Goal: Obtain resource: Download file/media

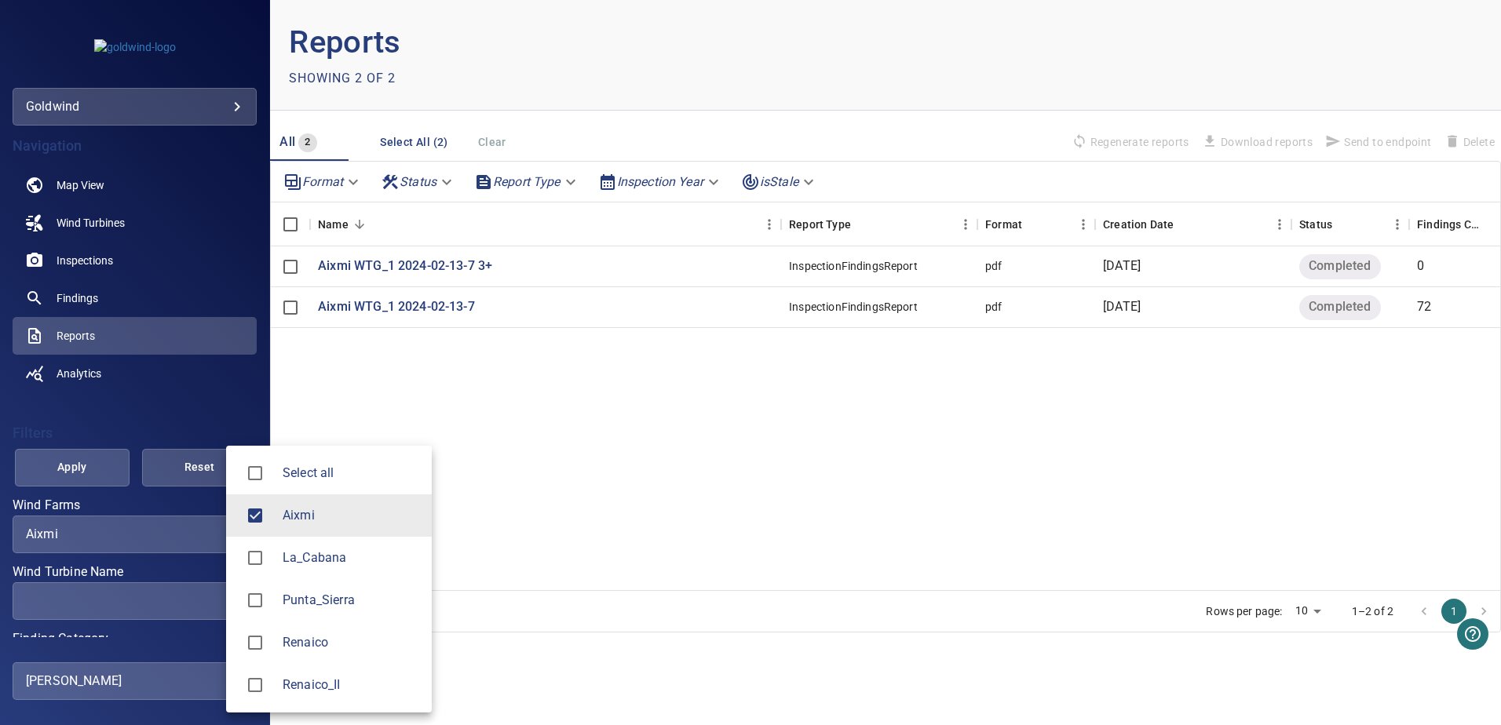
click at [217, 538] on body "**********" at bounding box center [750, 362] width 1501 height 725
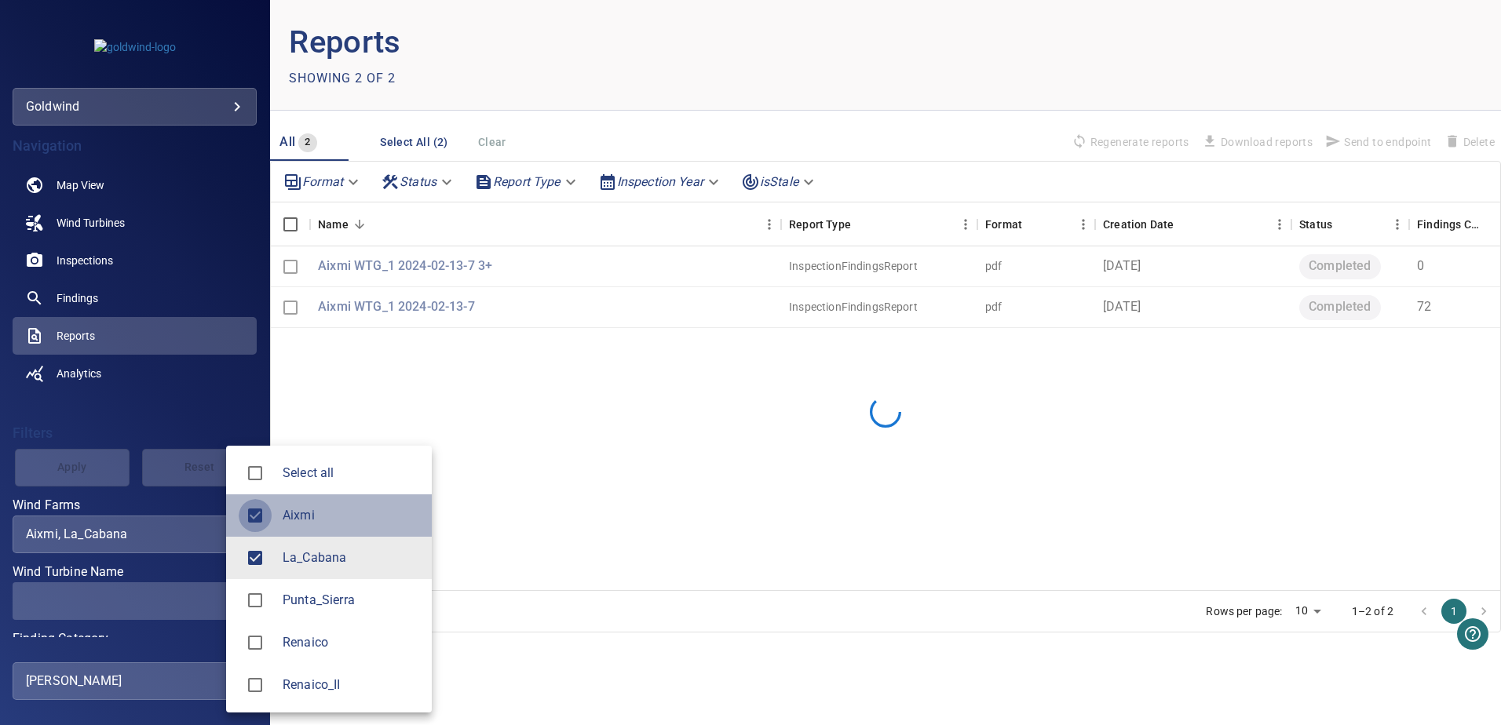
type input "*********"
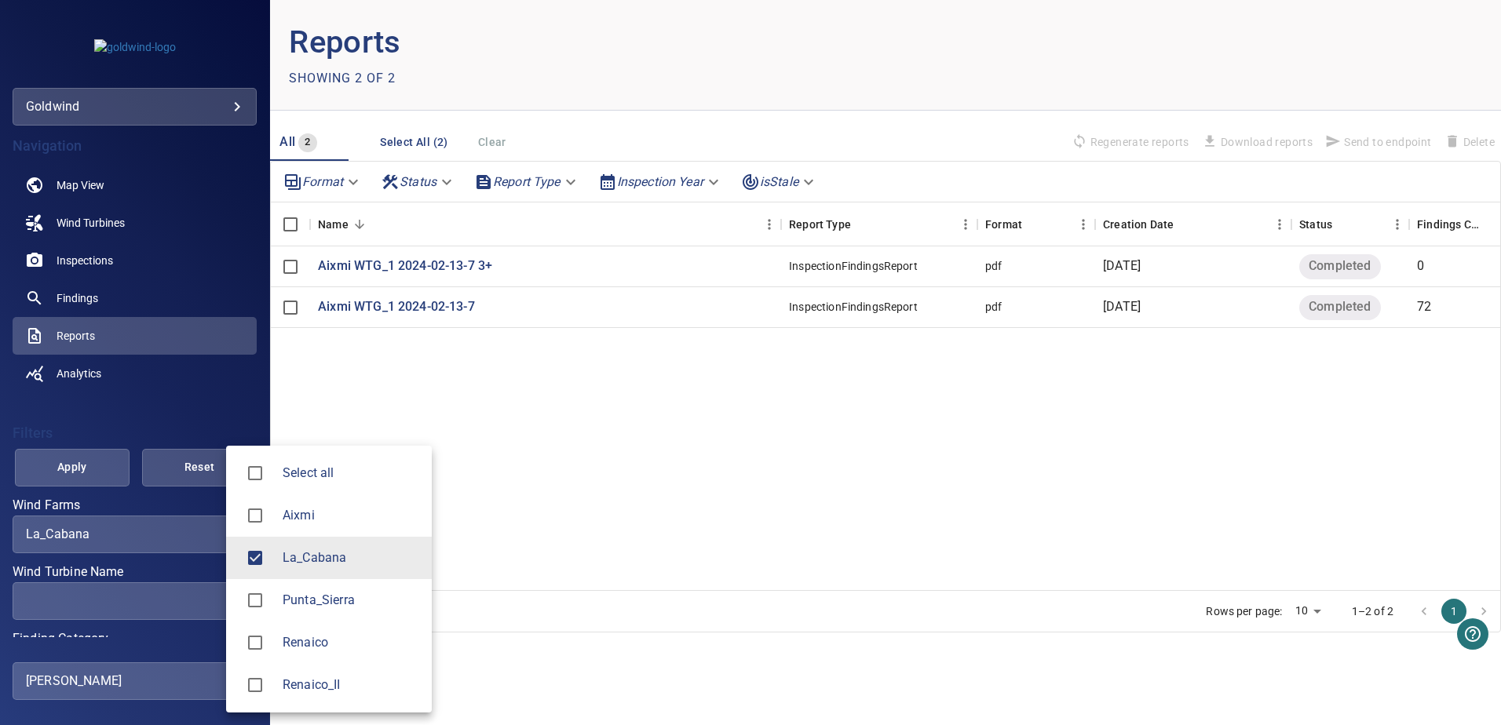
click at [166, 392] on div at bounding box center [750, 362] width 1501 height 725
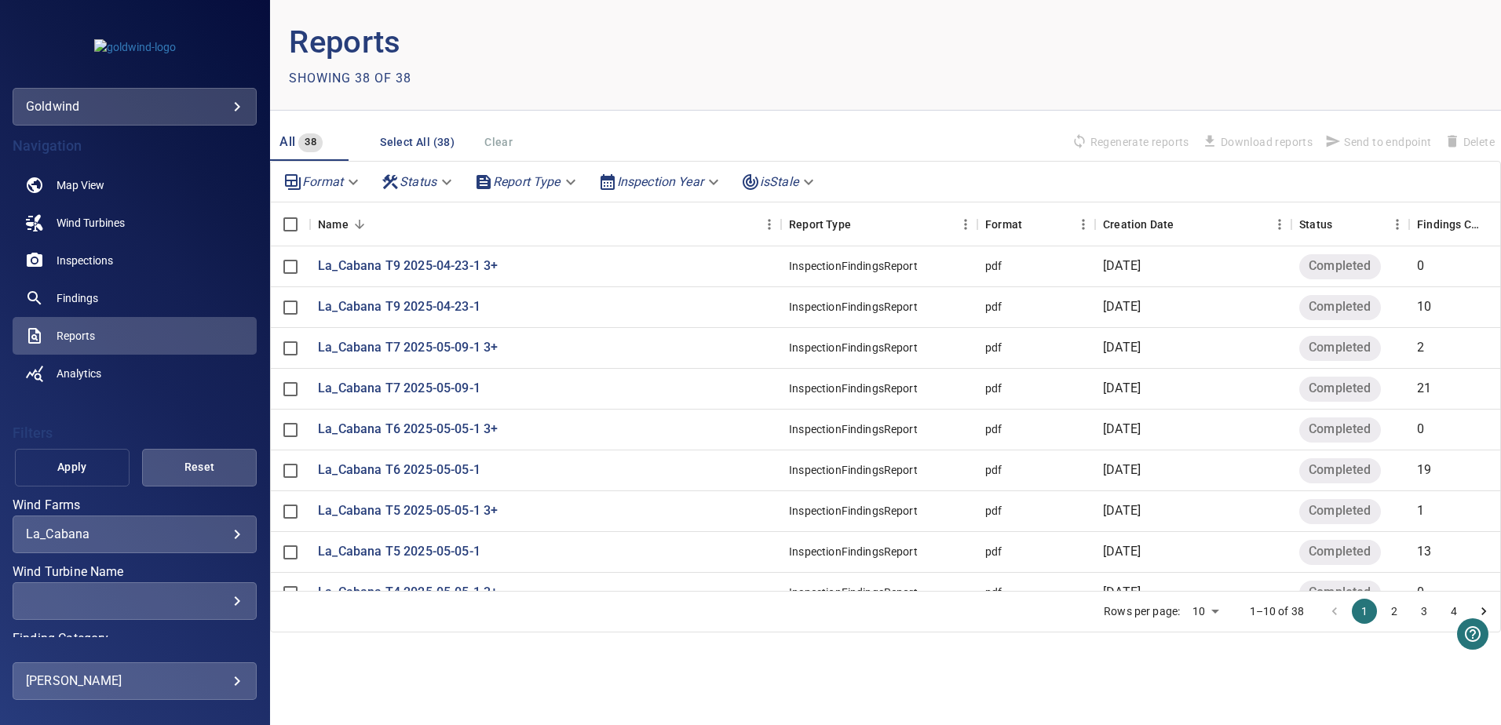
click at [82, 470] on span "Apply" at bounding box center [72, 468] width 75 height 20
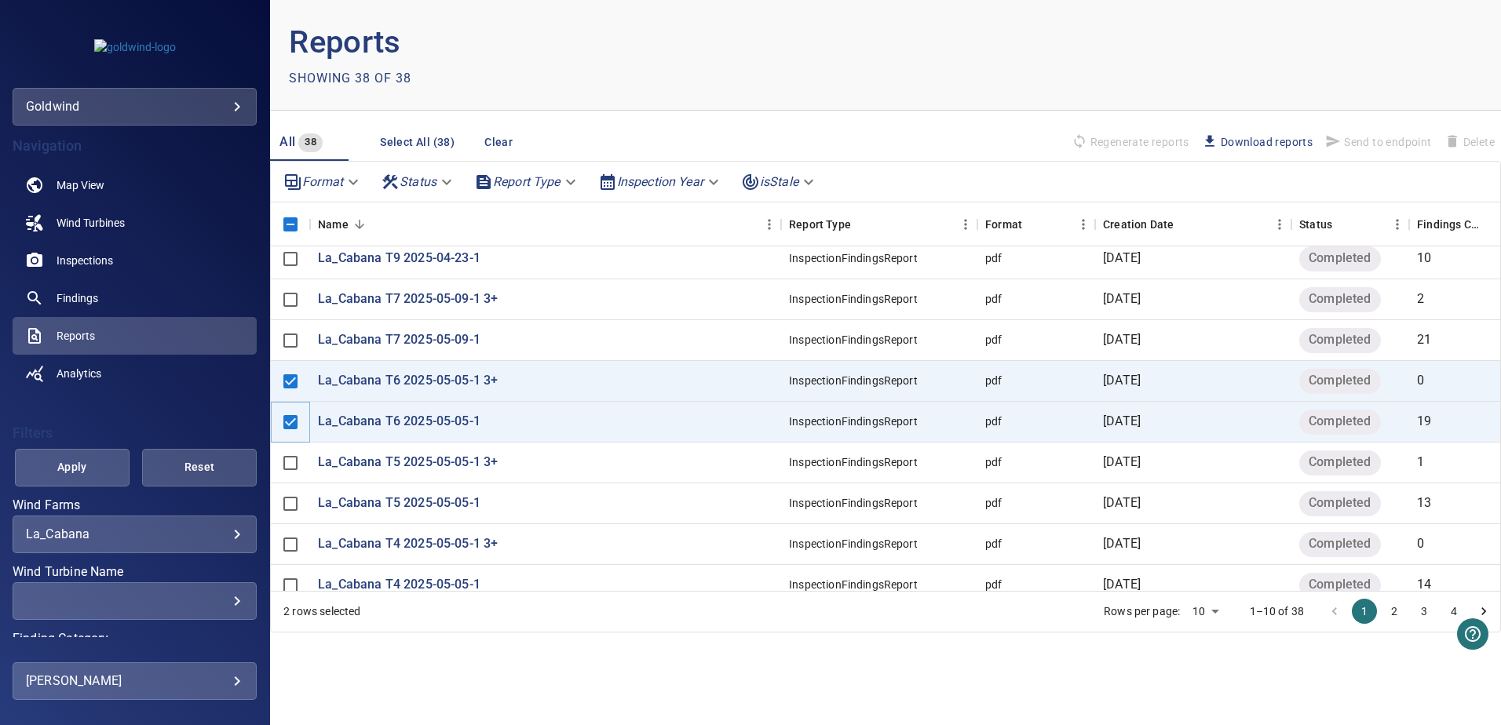
scroll to position [75, 0]
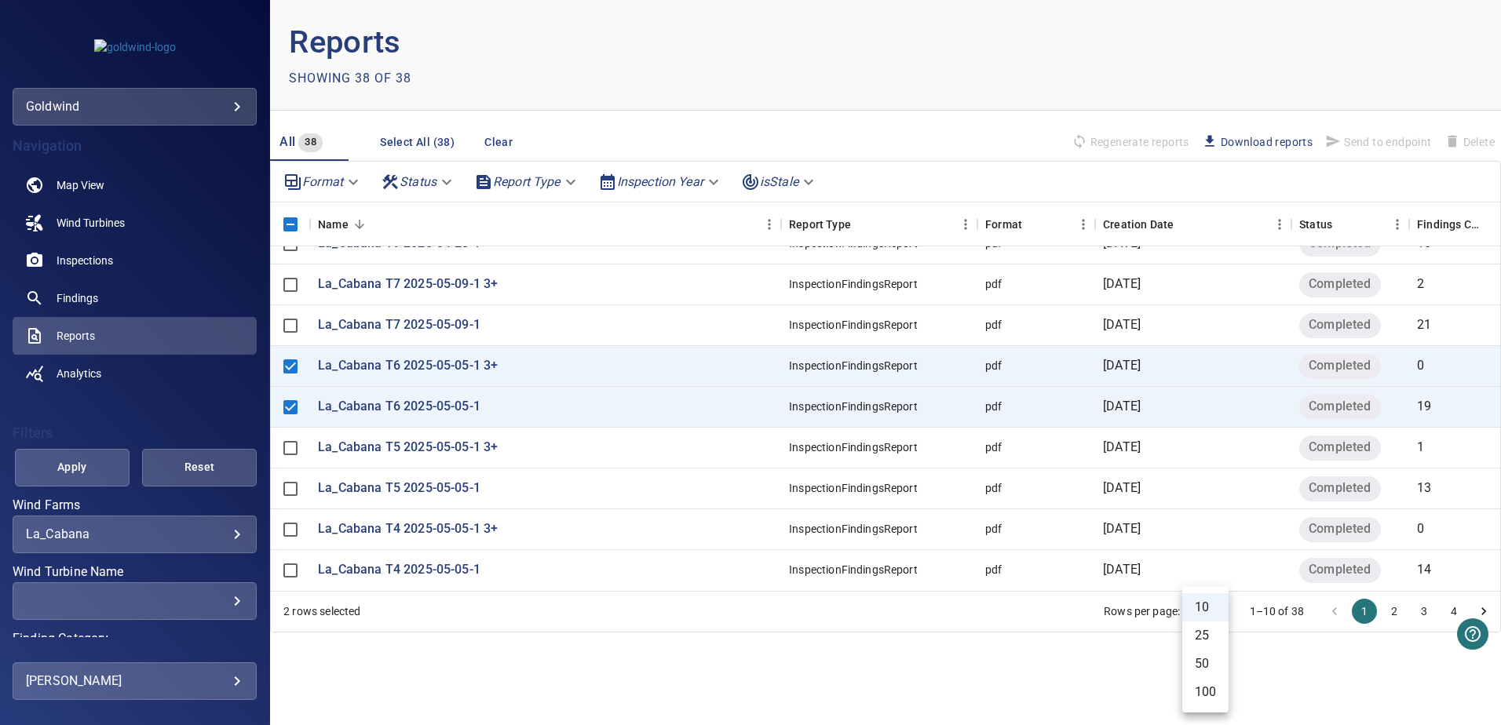
click at [1214, 614] on body "**********" at bounding box center [750, 362] width 1501 height 725
click at [1208, 690] on li "100" at bounding box center [1205, 692] width 46 height 28
type input "***"
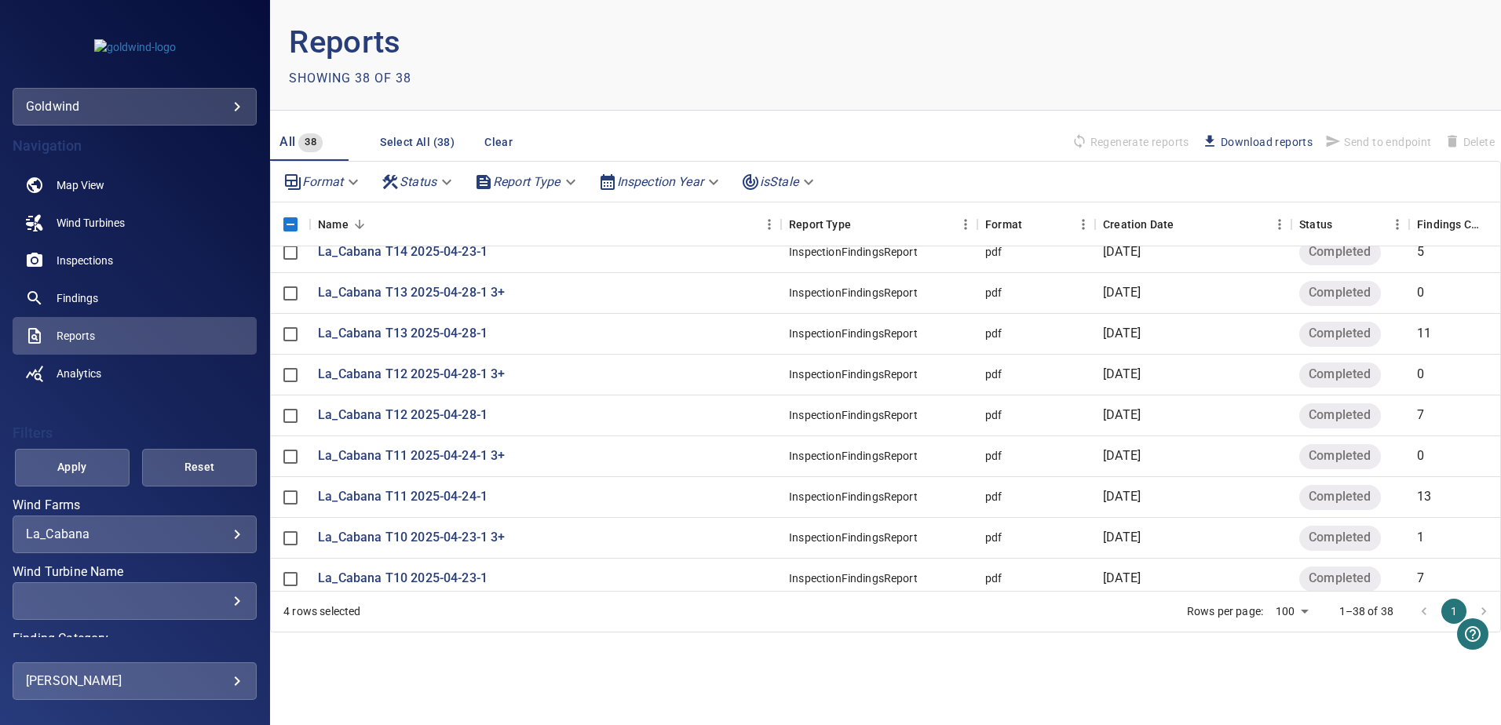
scroll to position [1218, 0]
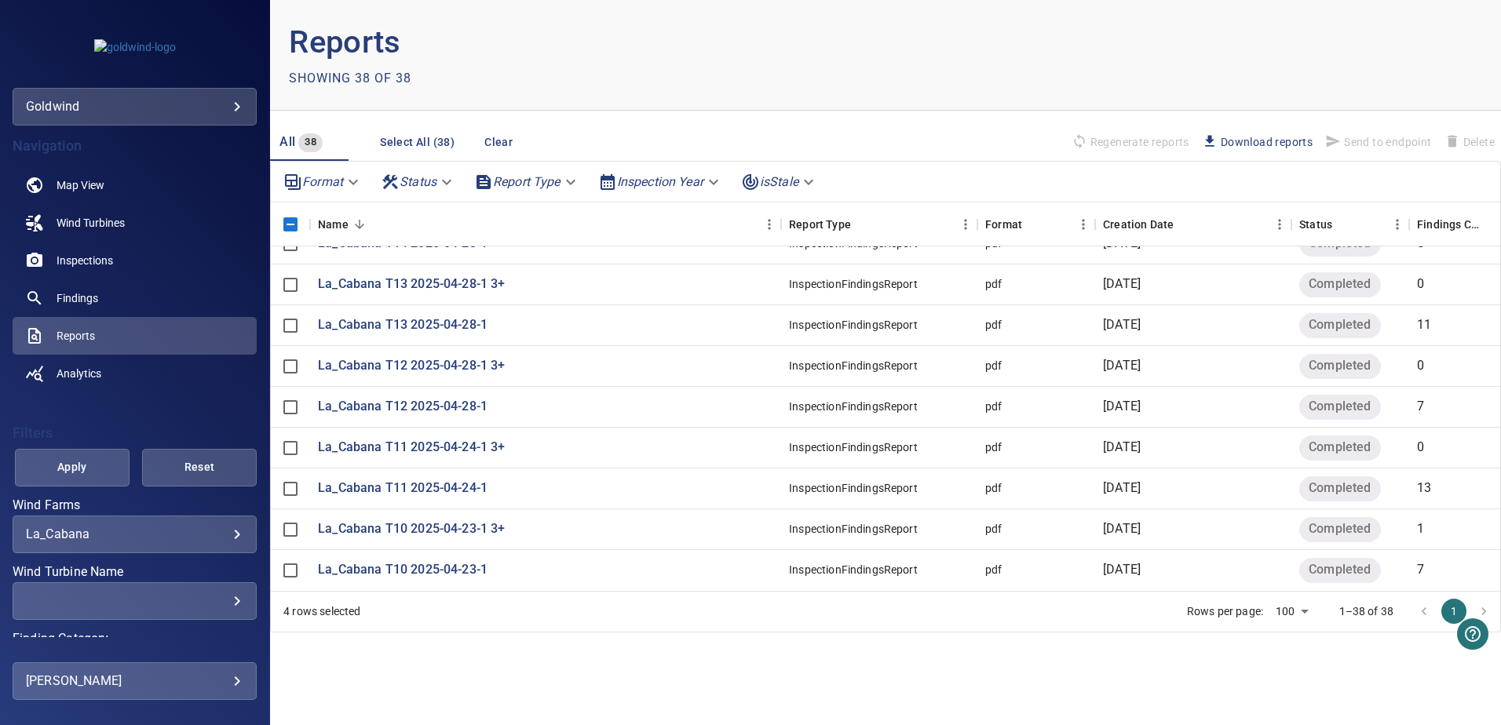
click at [1266, 135] on span "Download reports" at bounding box center [1257, 141] width 111 height 17
click at [1023, 77] on header "Reports Showing 38 of 38" at bounding box center [885, 55] width 1231 height 111
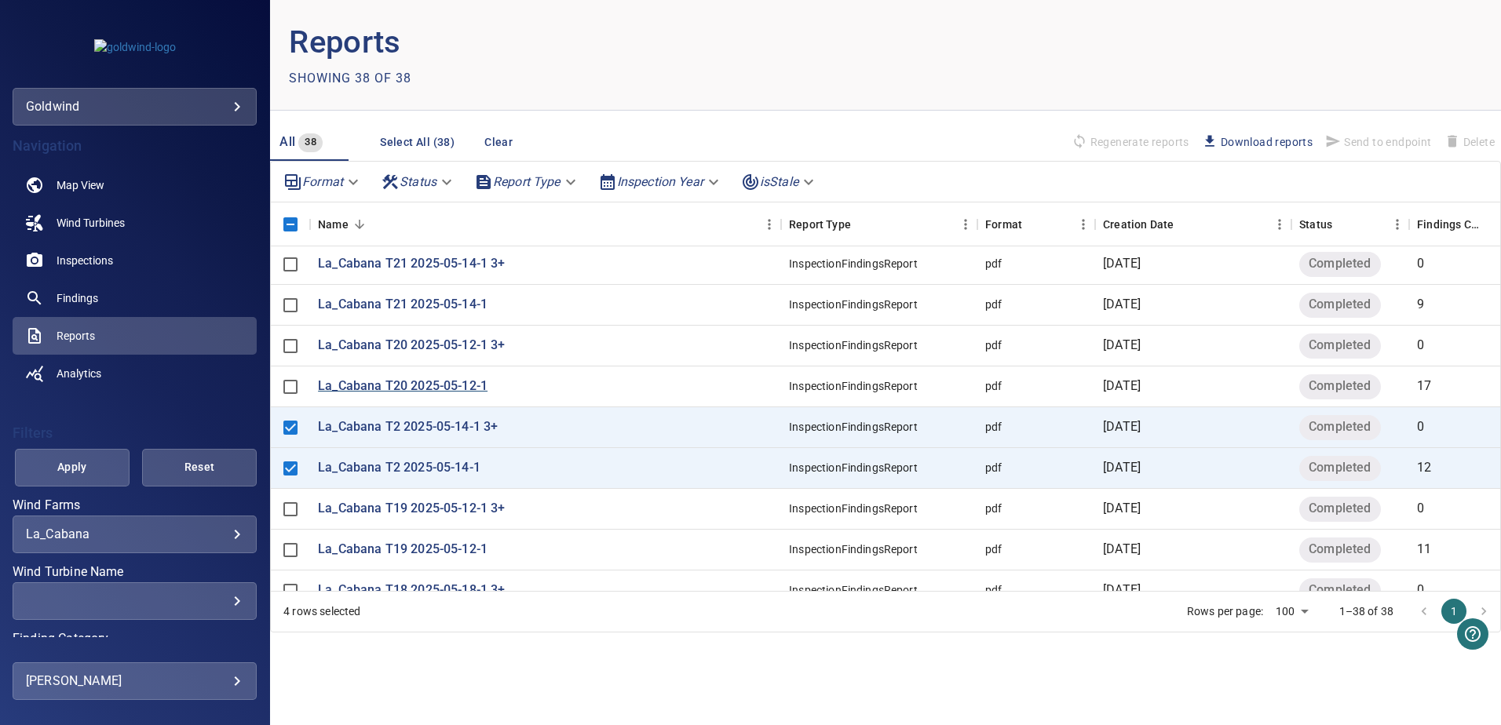
scroll to position [669, 0]
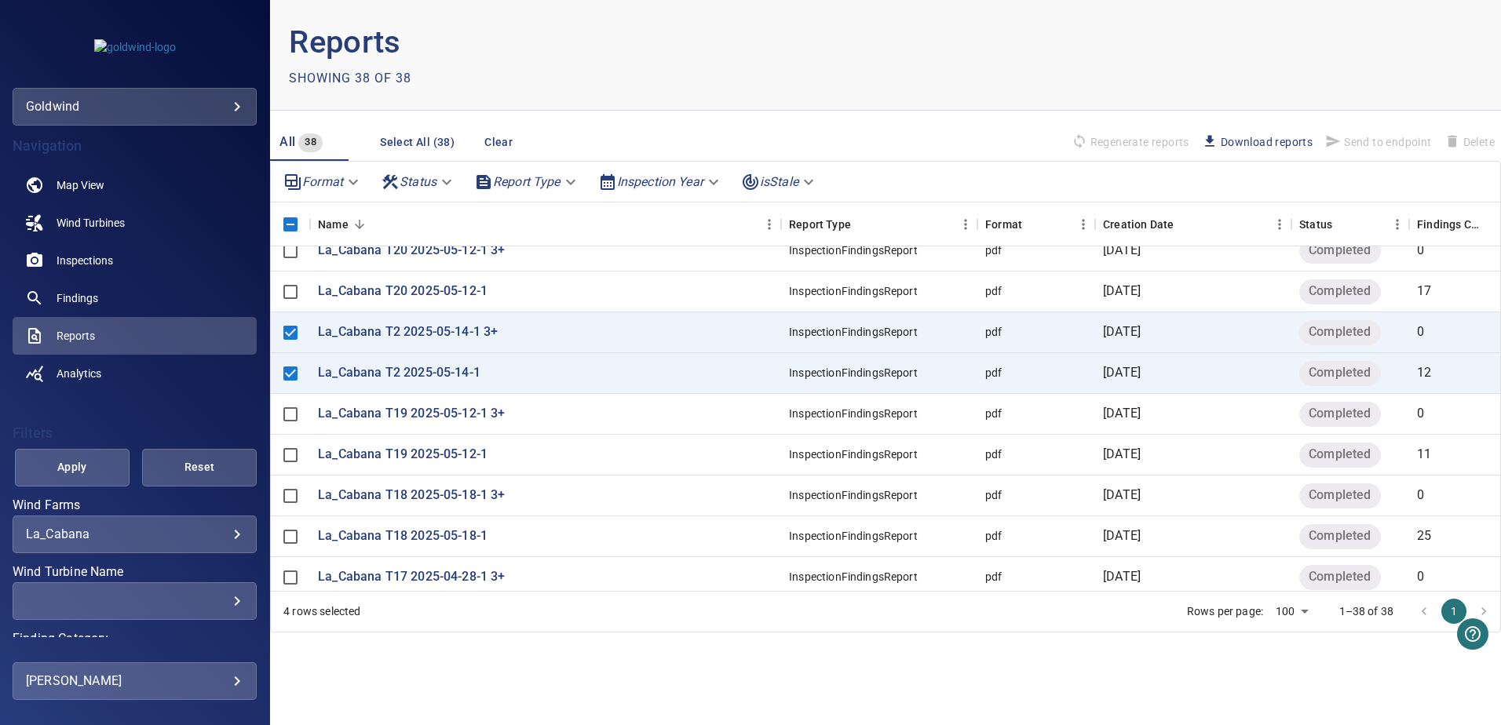
click at [1286, 144] on span "Download reports" at bounding box center [1257, 141] width 111 height 17
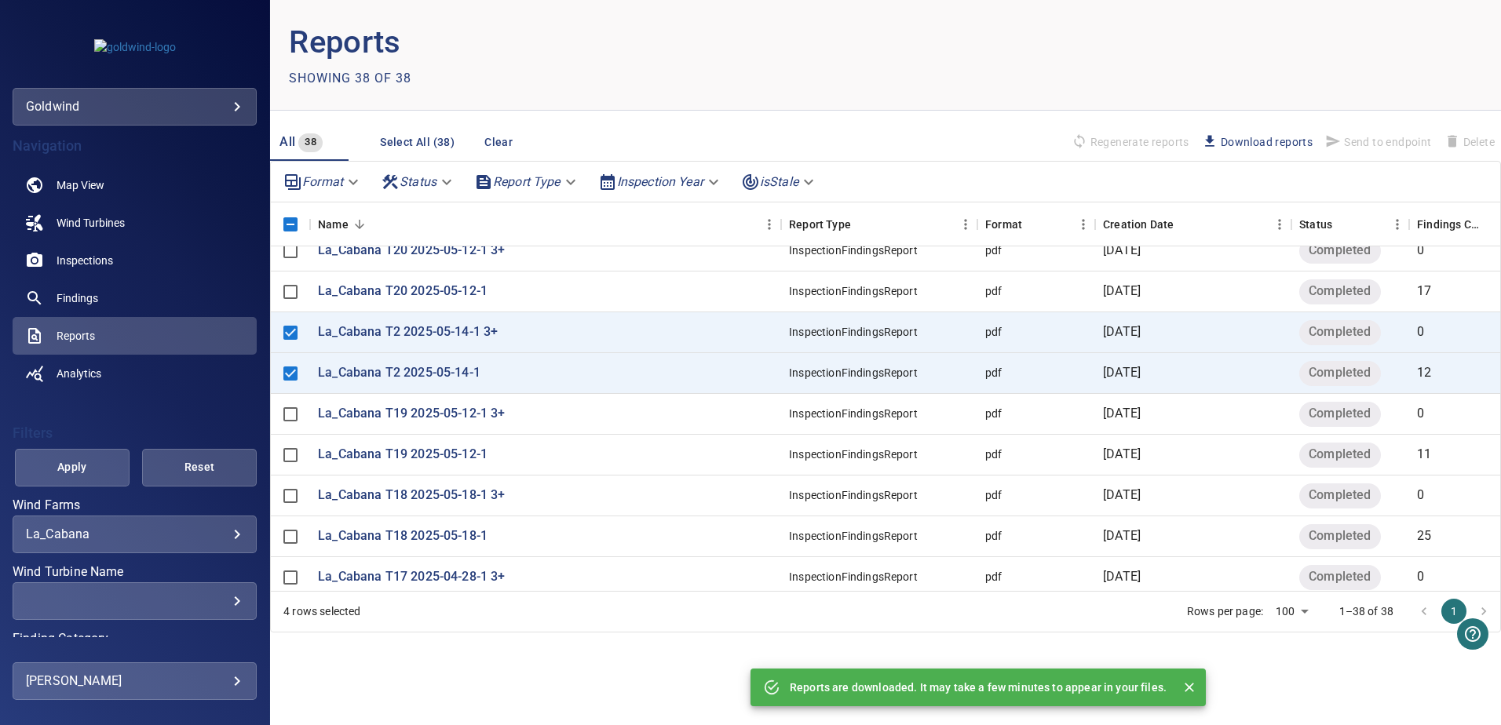
click at [930, 690] on p "Reports are downloaded. It may take a few minutes to appear in your files." at bounding box center [978, 688] width 377 height 16
click at [1184, 689] on icon "Close" at bounding box center [1189, 688] width 16 height 16
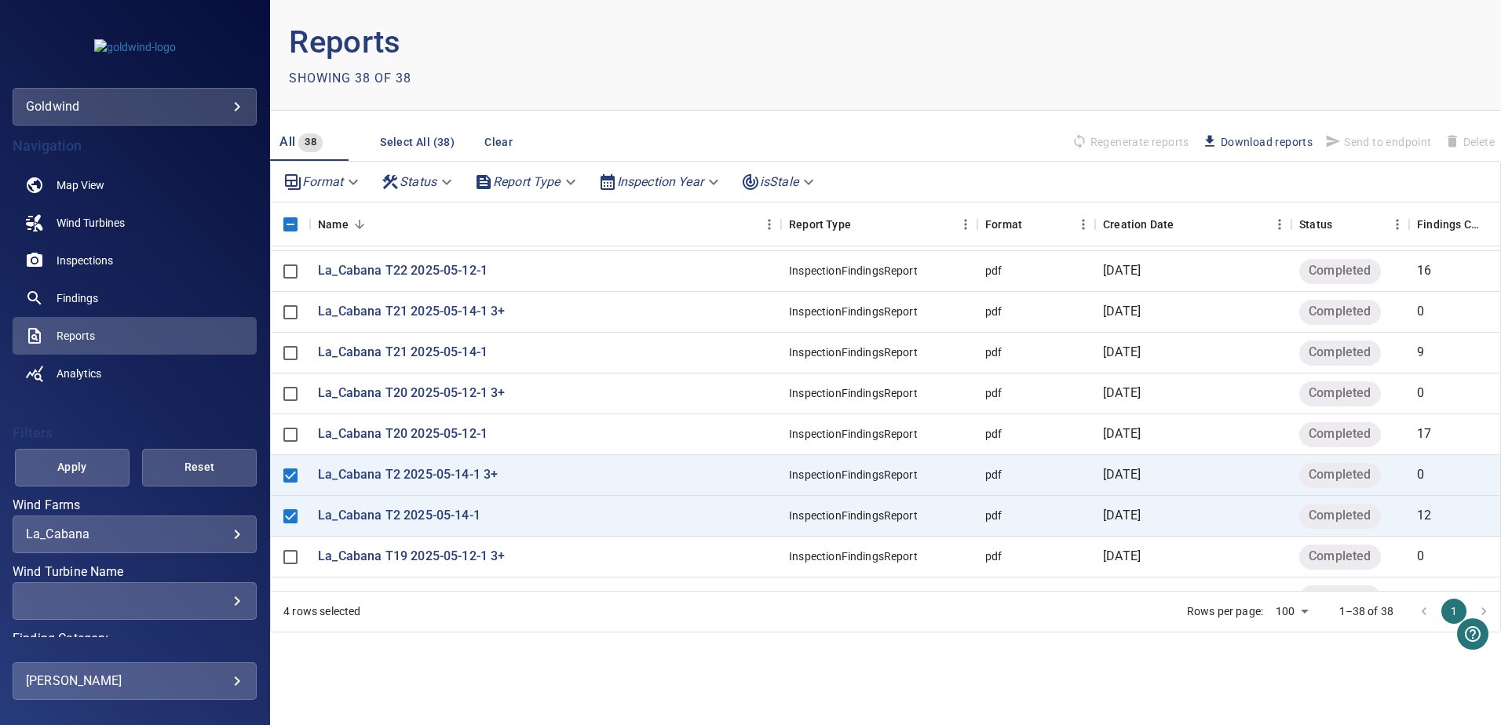
scroll to position [512, 0]
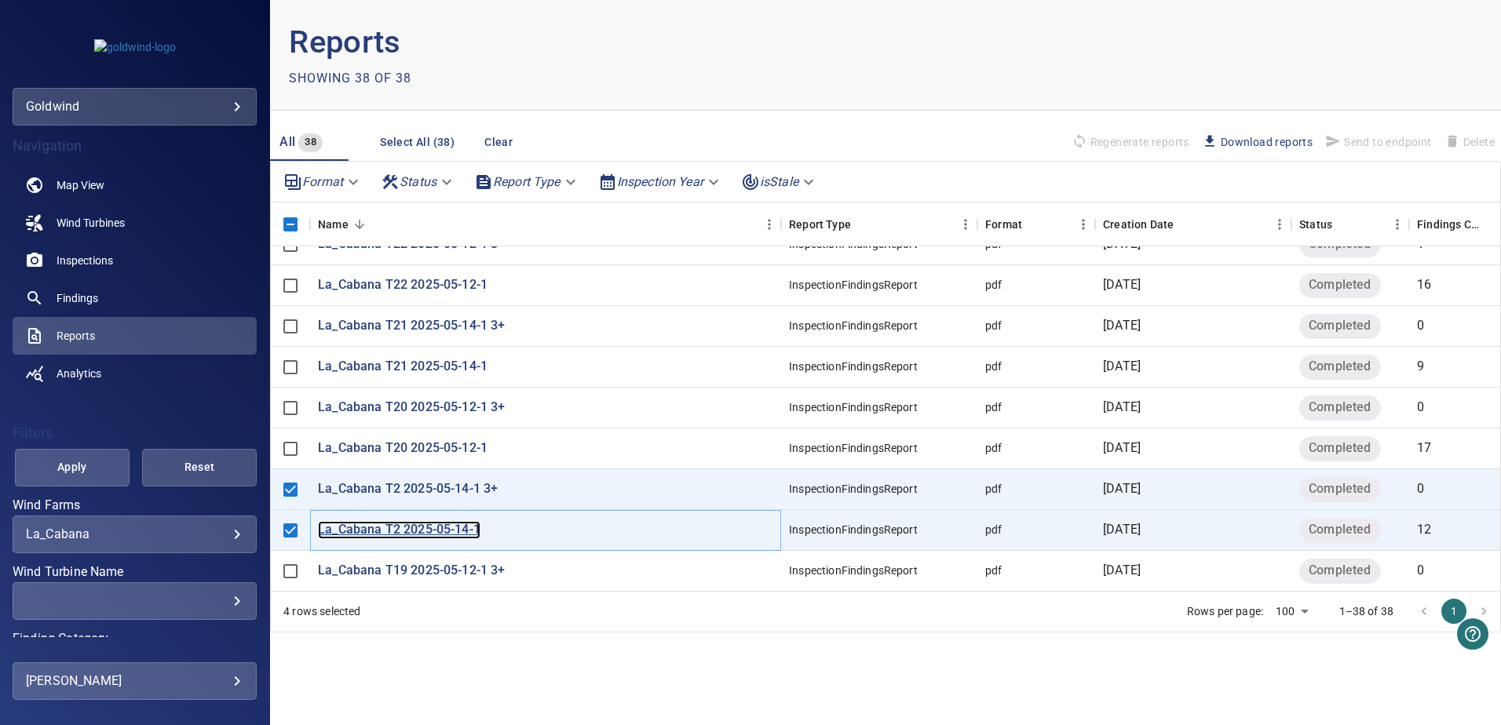
click at [360, 529] on p "La_Cabana T2 2025-05-14-1" at bounding box center [399, 530] width 162 height 18
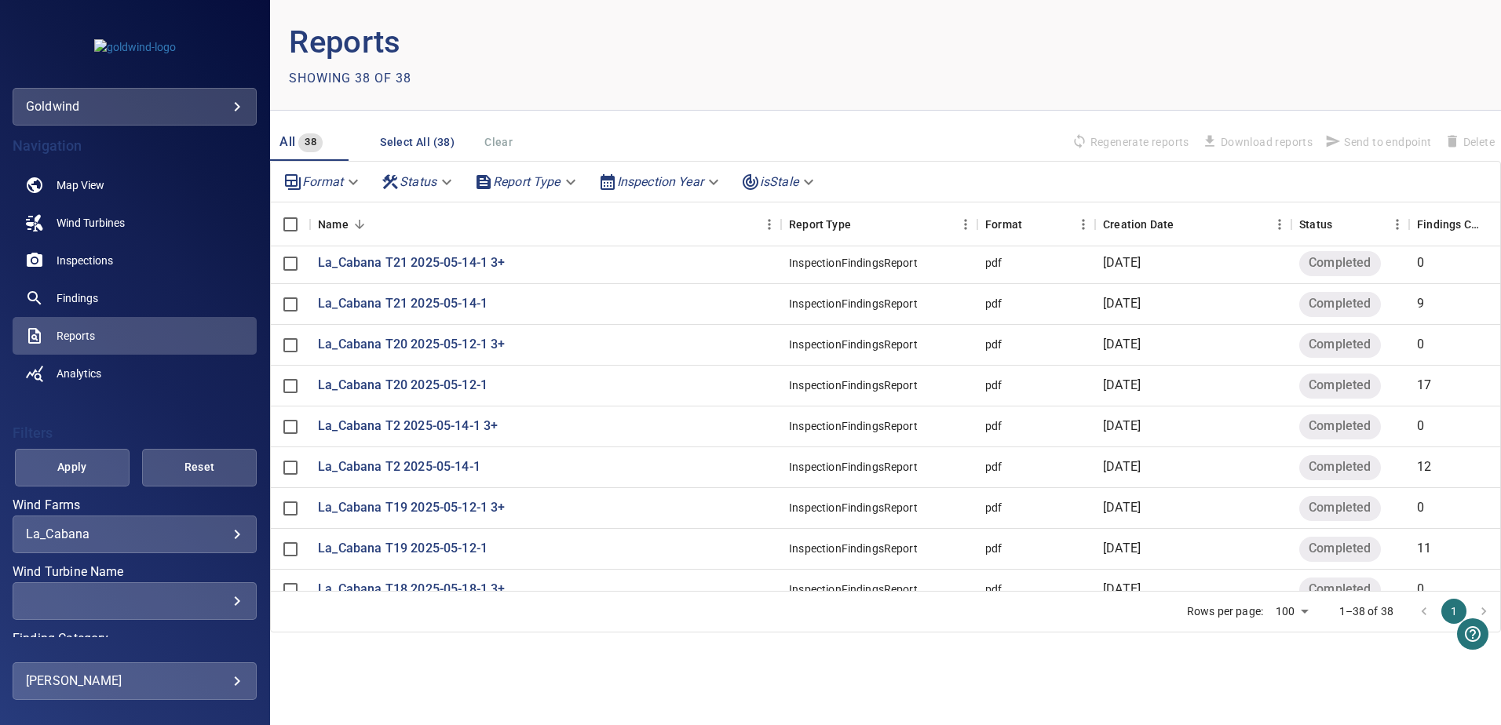
scroll to position [628, 0]
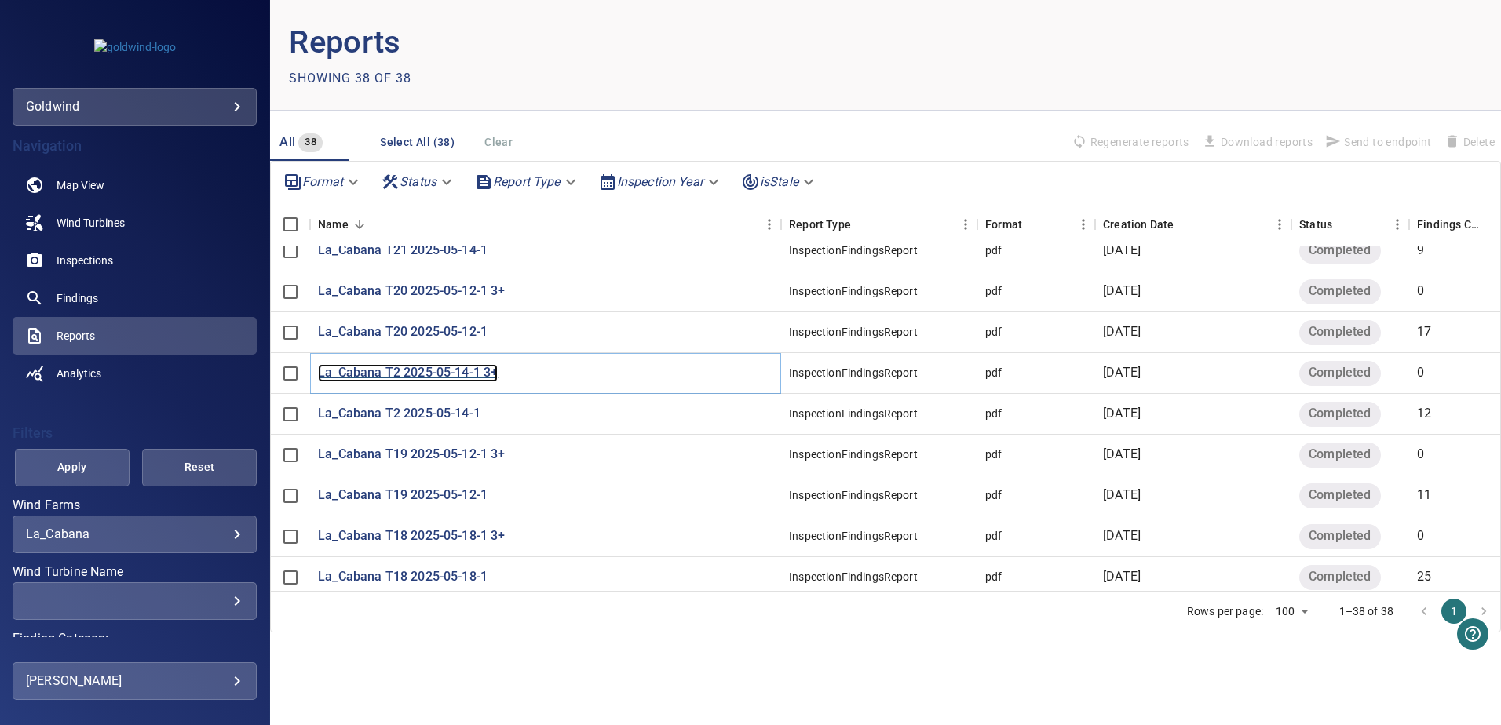
click at [381, 367] on p "La_Cabana T2 2025-05-14-1 3+" at bounding box center [408, 373] width 180 height 18
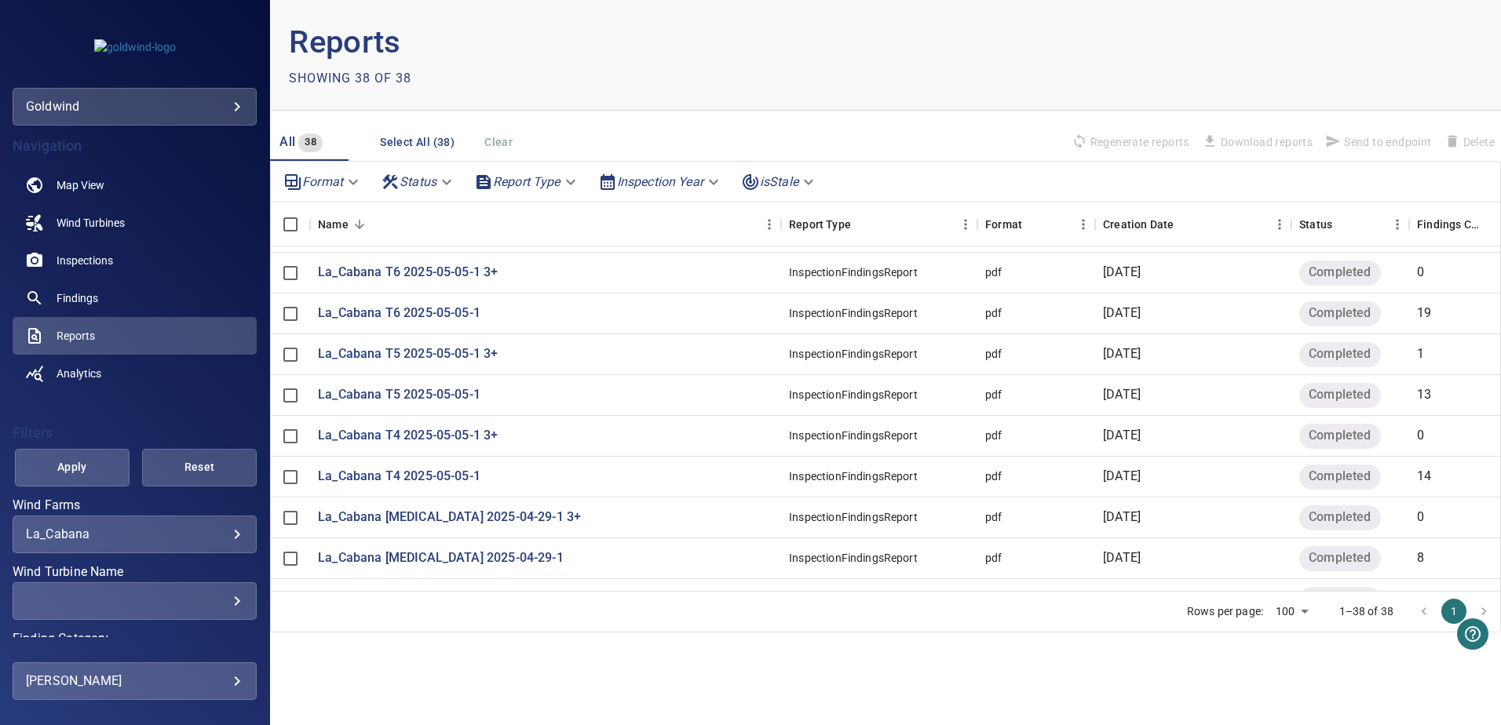
scroll to position [78, 0]
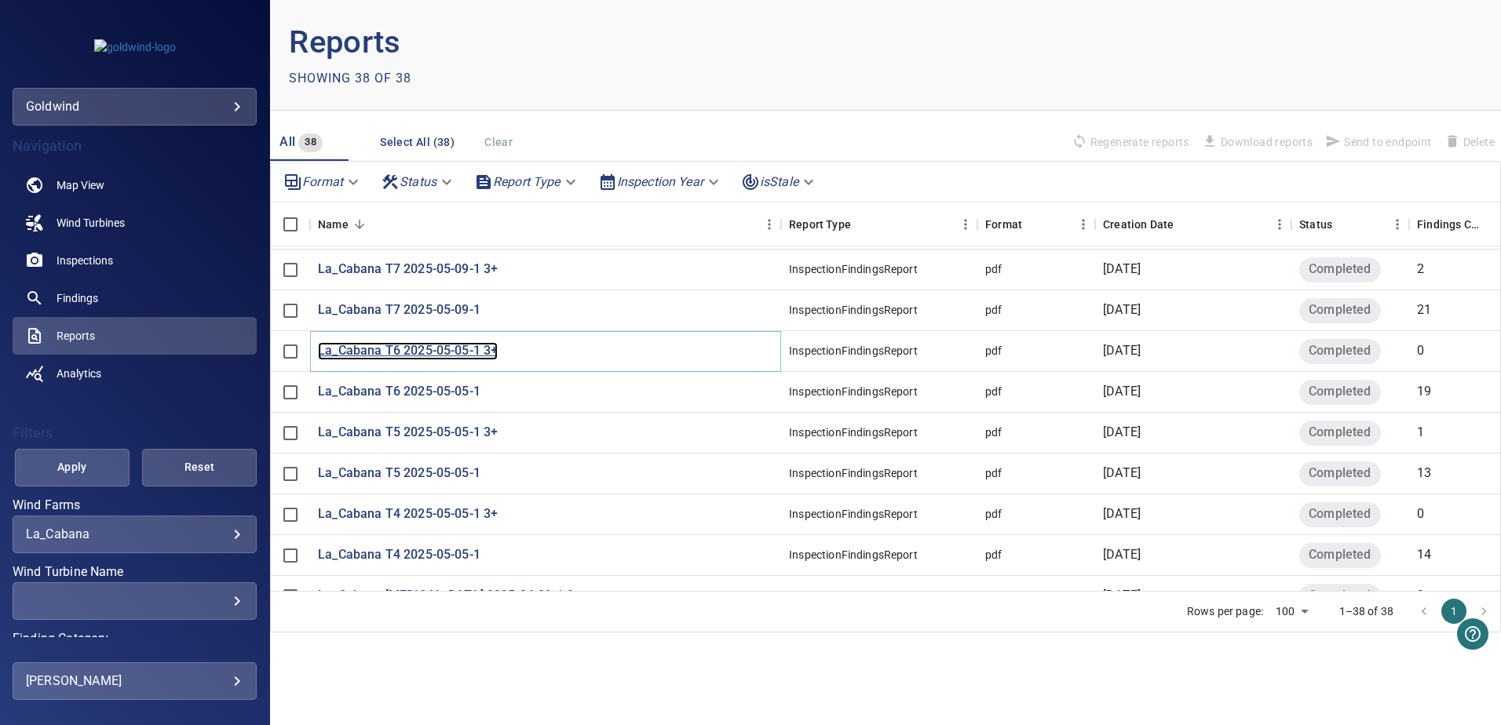
click at [385, 344] on p "La_Cabana T6 2025-05-05-1 3+" at bounding box center [408, 351] width 180 height 18
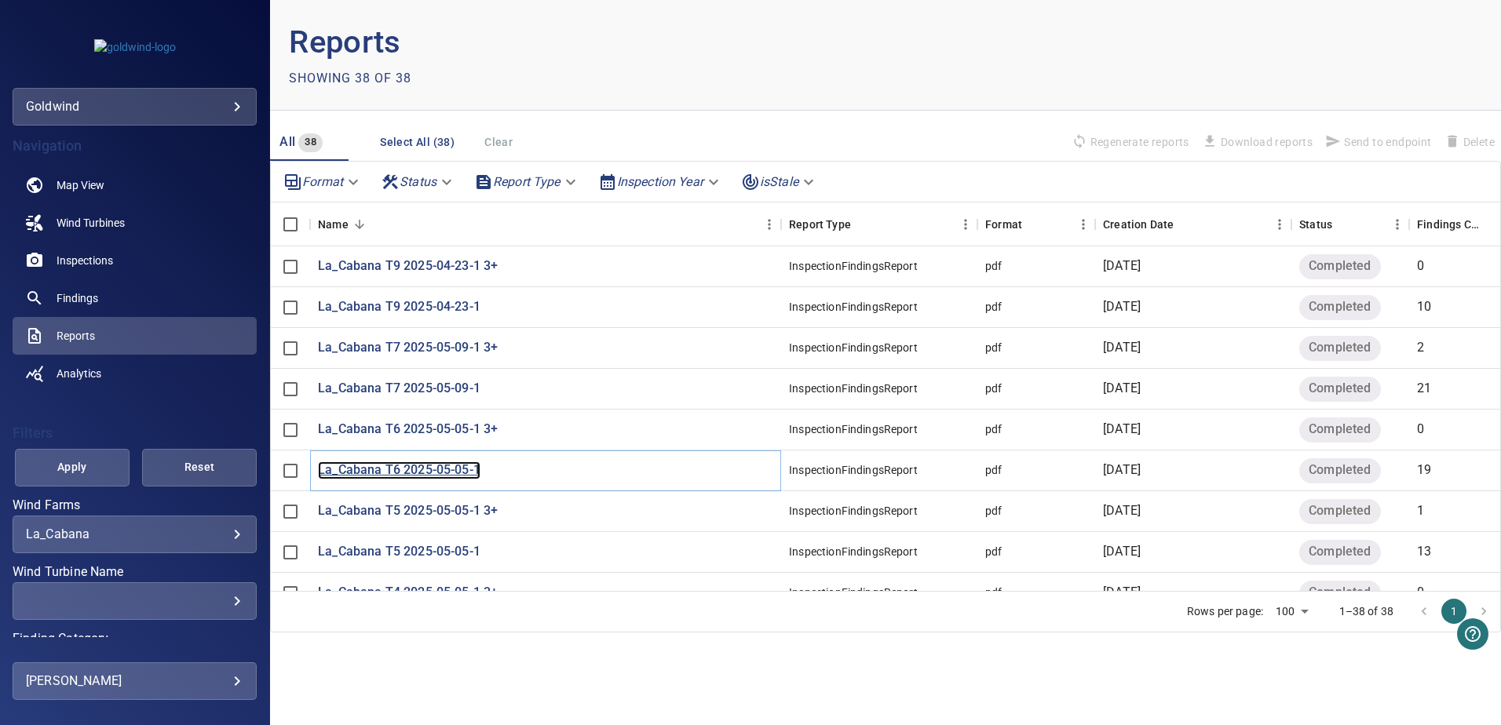
click at [385, 467] on p "La_Cabana T6 2025-05-05-1" at bounding box center [399, 471] width 162 height 18
